Goal: Information Seeking & Learning: Understand process/instructions

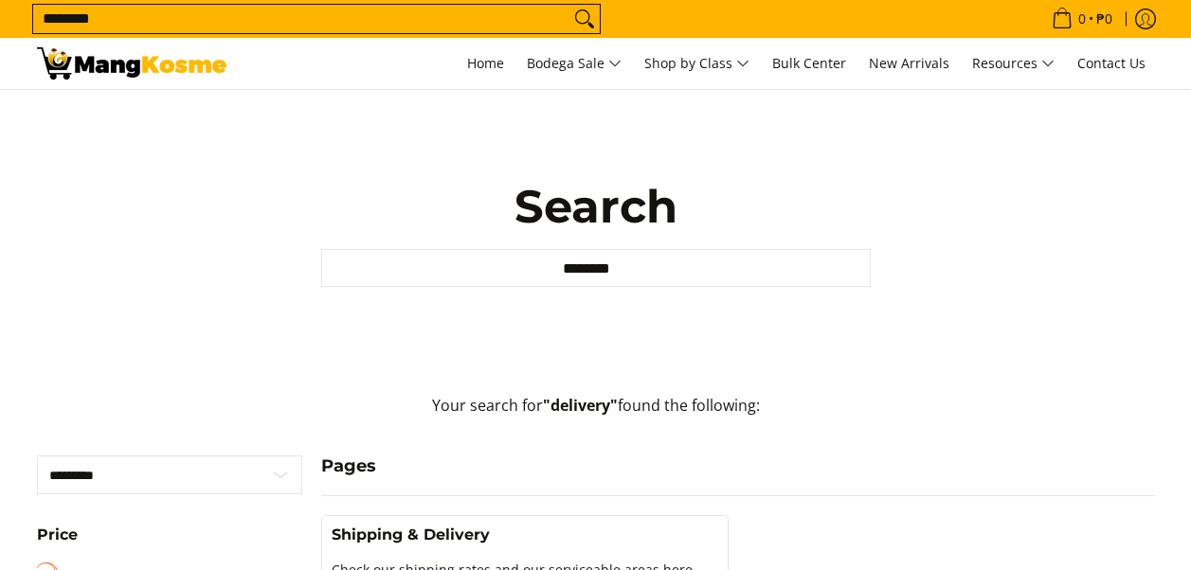
scroll to position [95, 0]
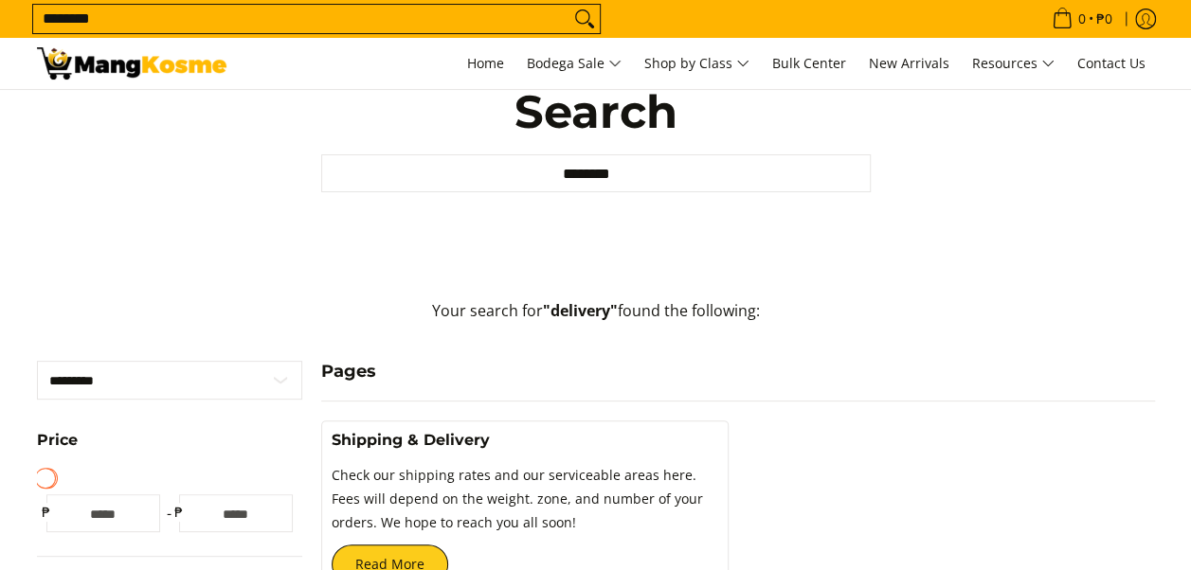
click at [389, 452] on div "Shipping & Delivery Check our shipping rates and our serviceable areas here. Fe…" at bounding box center [525, 487] width 387 height 113
click at [390, 448] on link "Shipping & Delivery" at bounding box center [411, 440] width 158 height 18
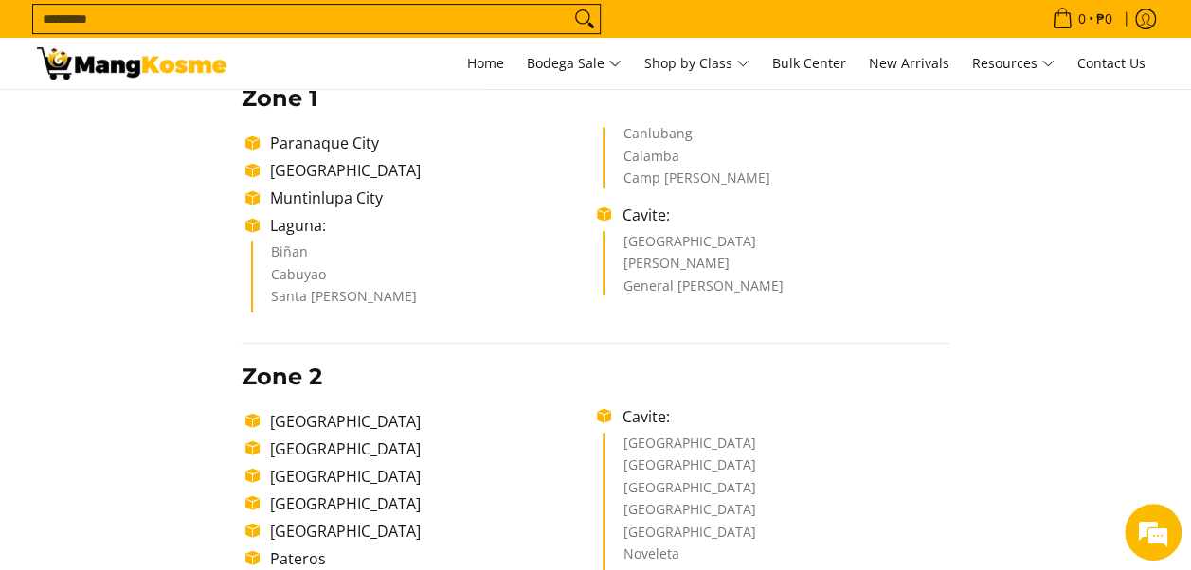
scroll to position [569, 0]
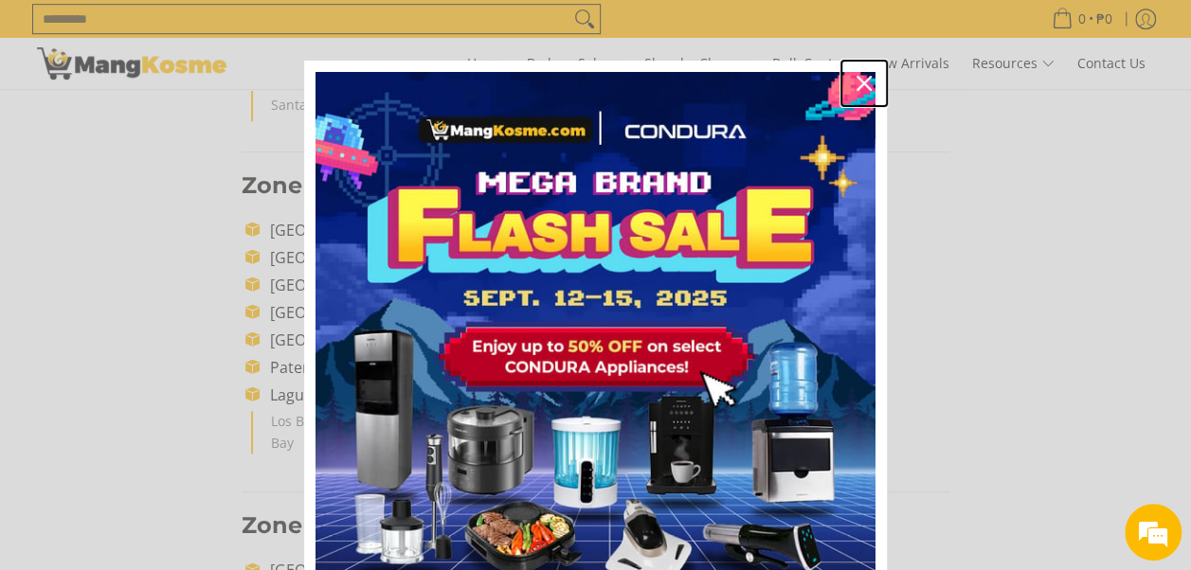
drag, startPoint x: 858, startPoint y: 82, endPoint x: 849, endPoint y: 93, distance: 13.5
click at [858, 82] on icon "close icon" at bounding box center [864, 83] width 15 height 15
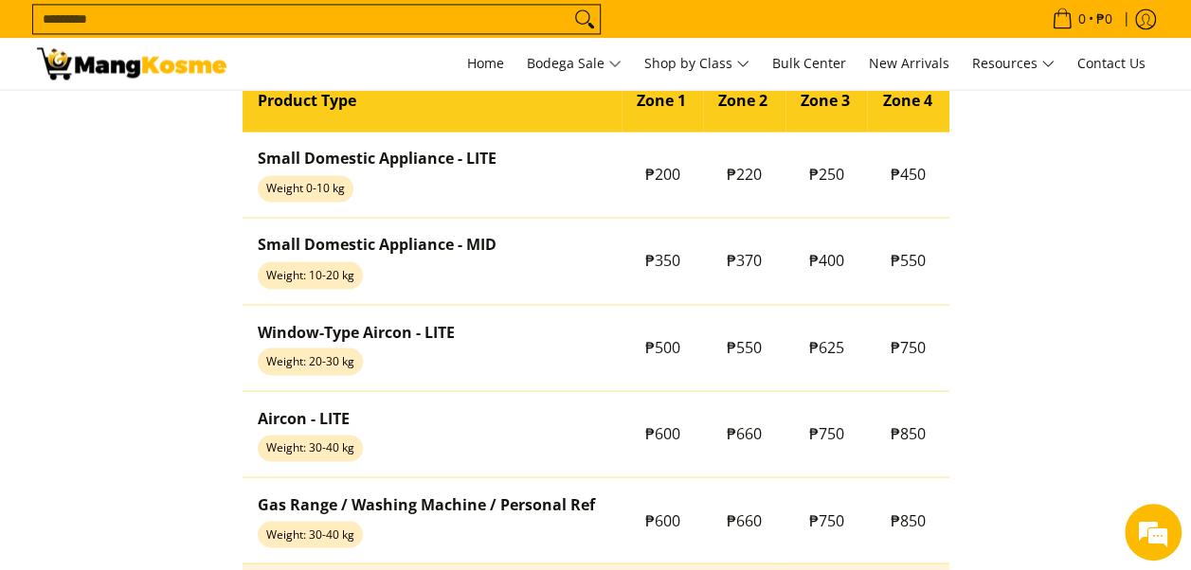
scroll to position [1611, 0]
